Goal: Information Seeking & Learning: Learn about a topic

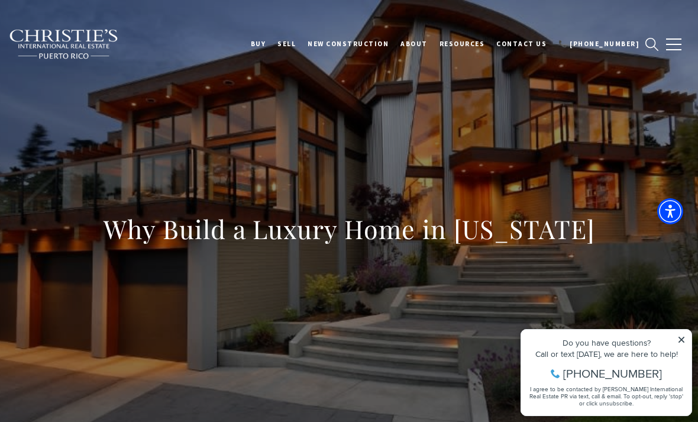
click at [682, 339] on icon at bounding box center [681, 339] width 6 height 6
click at [677, 341] on icon at bounding box center [681, 339] width 8 height 8
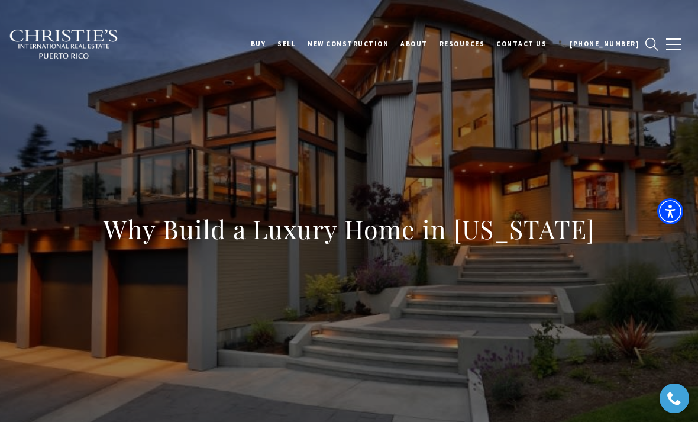
click at [679, 337] on div at bounding box center [349, 236] width 698 height 473
click at [613, 88] on div at bounding box center [349, 236] width 698 height 473
click at [347, 216] on div at bounding box center [349, 236] width 698 height 473
click at [12, 43] on div at bounding box center [349, 236] width 698 height 473
click at [34, 57] on div at bounding box center [349, 236] width 698 height 473
